Goal: Task Accomplishment & Management: Manage account settings

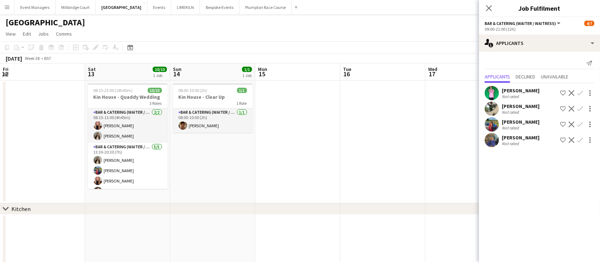
scroll to position [0, 308]
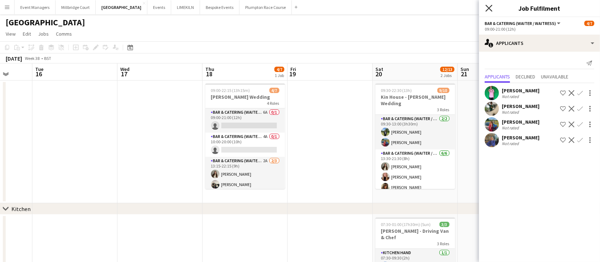
click at [489, 11] on icon "Close pop-in" at bounding box center [489, 8] width 7 height 7
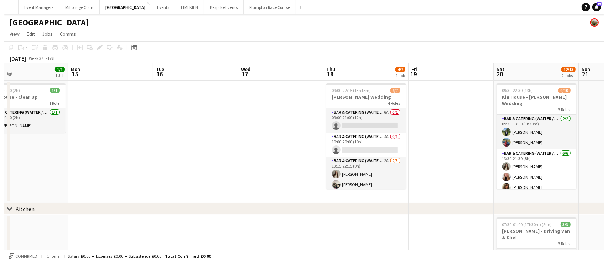
scroll to position [0, 191]
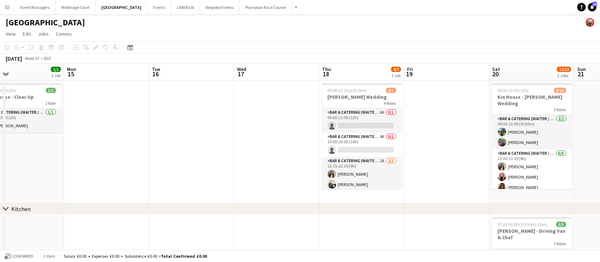
click at [303, 44] on app-toolbar "Copy Paste Paste Ctrl+V Paste with crew Ctrl+Shift+V Paste linked Job [GEOGRAPH…" at bounding box center [300, 47] width 600 height 12
click at [101, 12] on button "[GEOGRAPHIC_DATA] Close" at bounding box center [122, 7] width 52 height 14
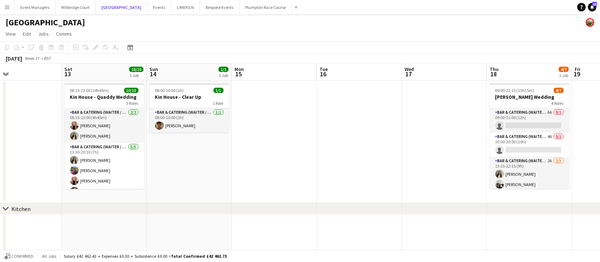
scroll to position [0, 195]
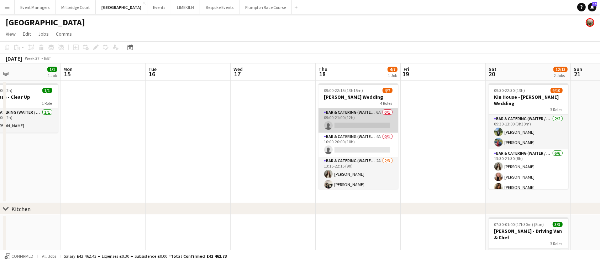
click at [354, 117] on app-card-role "Bar & Catering (Waiter / waitress) 6A 0/1 09:00-21:00 (12h) single-neutral-acti…" at bounding box center [359, 120] width 80 height 24
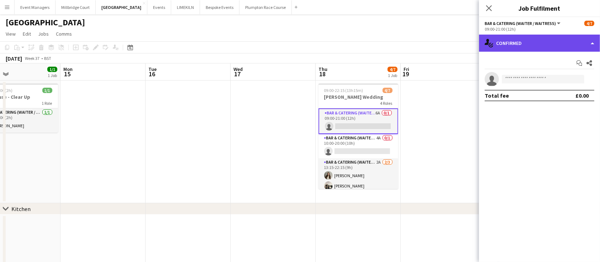
click at [561, 51] on div "single-neutral-actions-check-2 Confirmed" at bounding box center [539, 43] width 121 height 17
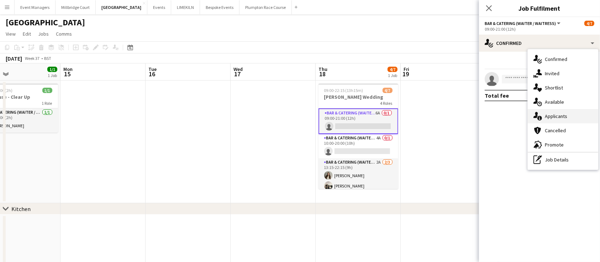
click at [574, 116] on div "single-neutral-actions-information Applicants" at bounding box center [563, 116] width 71 height 14
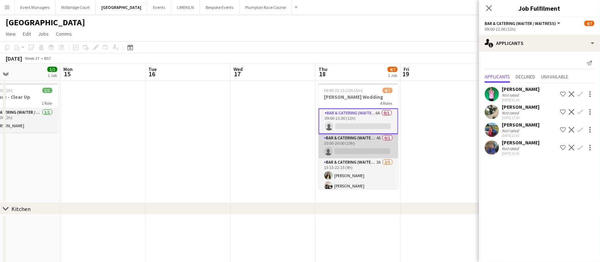
click at [362, 145] on app-card-role "Bar & Catering (Waiter / waitress) 4A 0/1 10:00-20:00 (10h) single-neutral-acti…" at bounding box center [359, 146] width 80 height 24
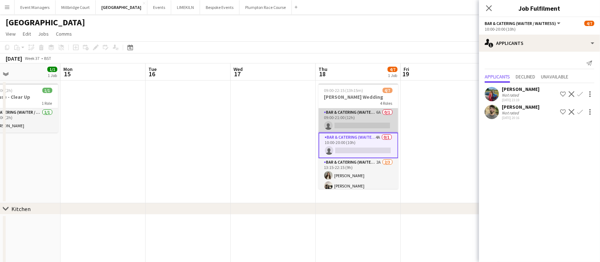
click at [356, 122] on app-card-role "Bar & Catering (Waiter / waitress) 6A 0/1 09:00-21:00 (12h) single-neutral-acti…" at bounding box center [359, 120] width 80 height 24
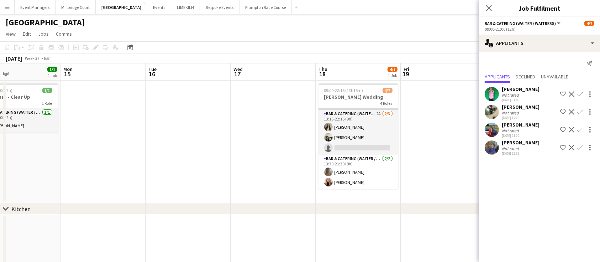
scroll to position [0, 0]
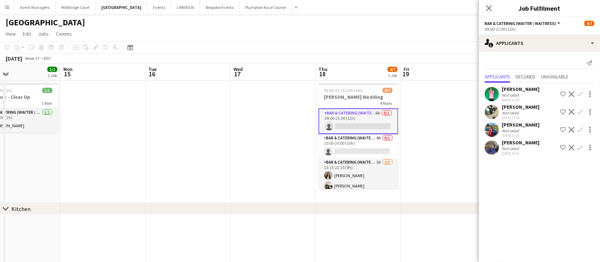
click at [578, 132] on app-icon "Confirm" at bounding box center [581, 130] width 6 height 6
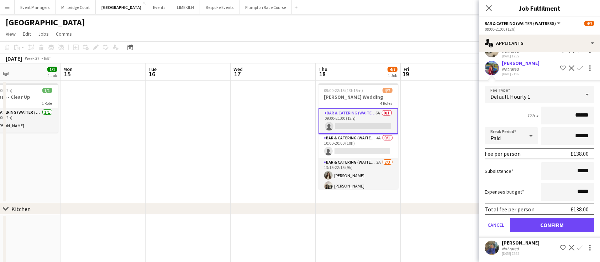
scroll to position [62, 0]
type input "******"
click at [559, 224] on button "Confirm" at bounding box center [552, 225] width 84 height 14
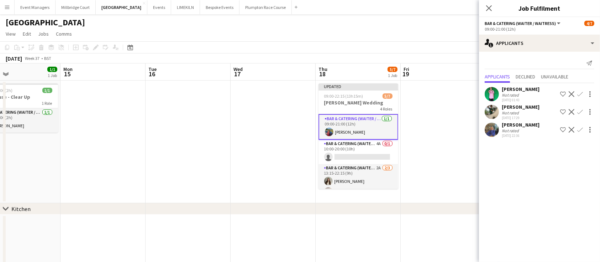
scroll to position [0, 0]
click at [490, 9] on icon at bounding box center [489, 8] width 7 height 7
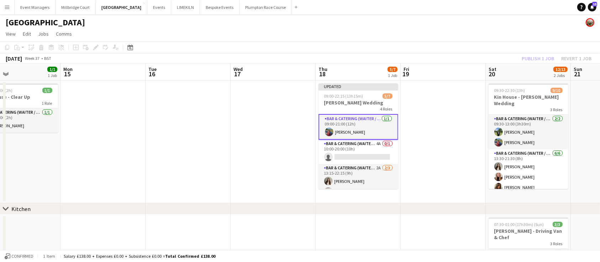
click at [540, 56] on div "Publish 1 job Revert 1 job" at bounding box center [557, 58] width 87 height 9
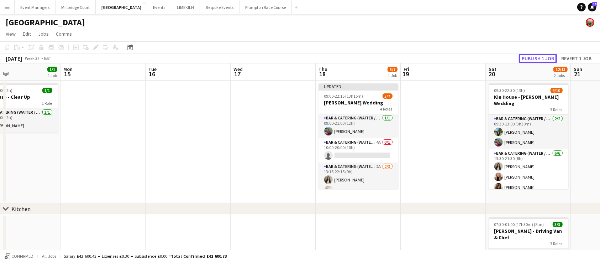
click at [540, 56] on button "Publish 1 job" at bounding box center [538, 58] width 38 height 9
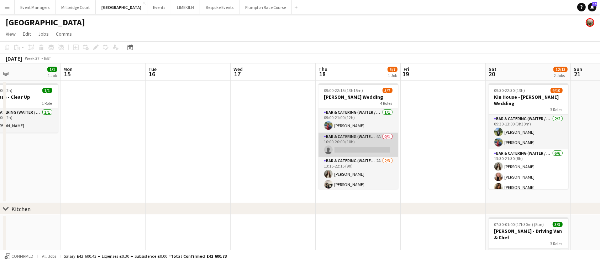
click at [355, 149] on app-card-role "Bar & Catering (Waiter / waitress) 4A 0/1 10:00-20:00 (10h) single-neutral-acti…" at bounding box center [359, 144] width 80 height 24
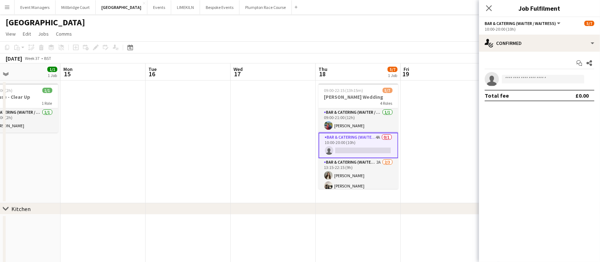
scroll to position [0, 0]
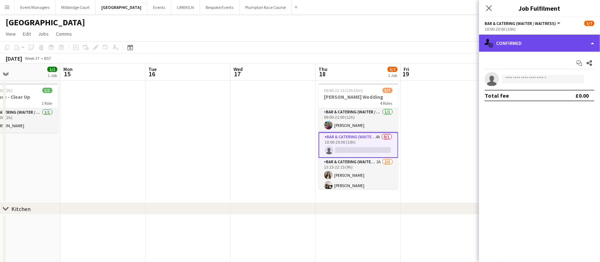
click at [526, 36] on div "single-neutral-actions-check-2 Confirmed" at bounding box center [539, 43] width 121 height 17
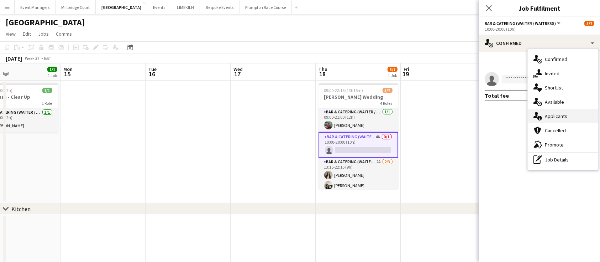
click at [558, 119] on span "Applicants" at bounding box center [556, 116] width 22 height 6
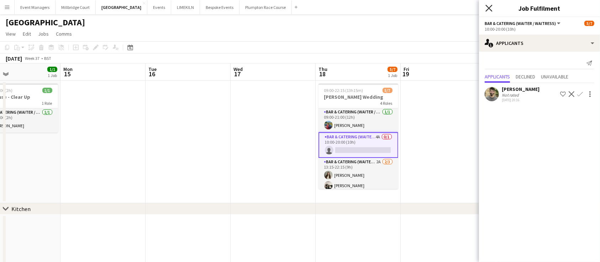
click at [490, 10] on icon "Close pop-in" at bounding box center [489, 8] width 7 height 7
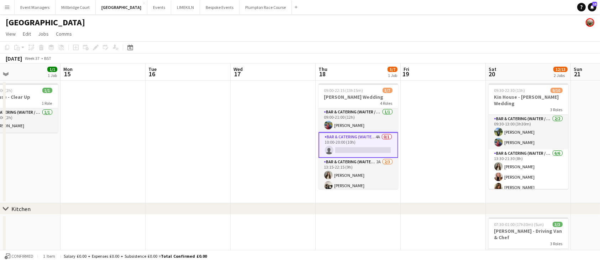
click at [429, 38] on app-page-menu "View Day view expanded Day view collapsed Month view Date picker Jump to [DATE]…" at bounding box center [300, 35] width 600 height 14
